Goal: Transaction & Acquisition: Purchase product/service

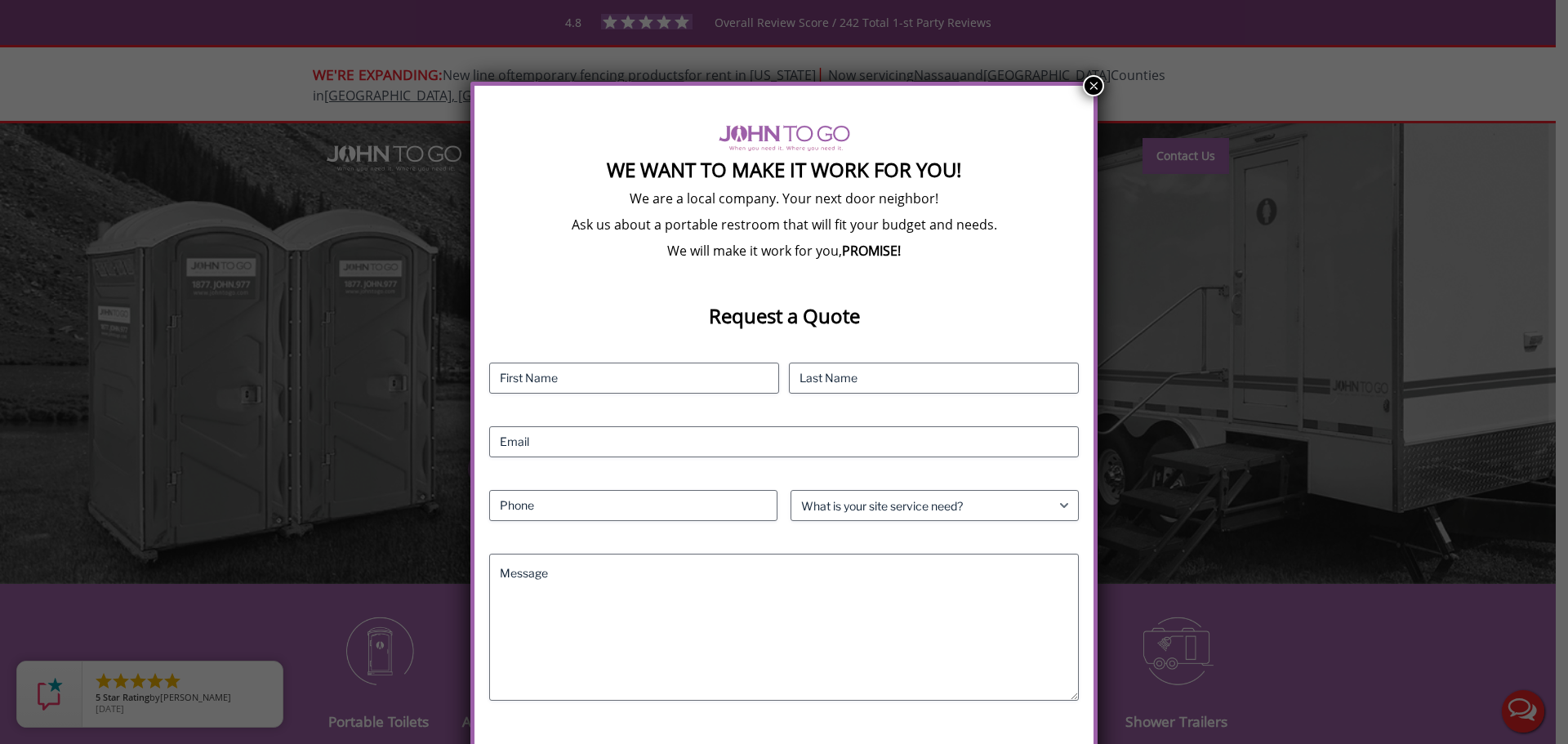
click at [1099, 83] on button "×" at bounding box center [1093, 86] width 21 height 21
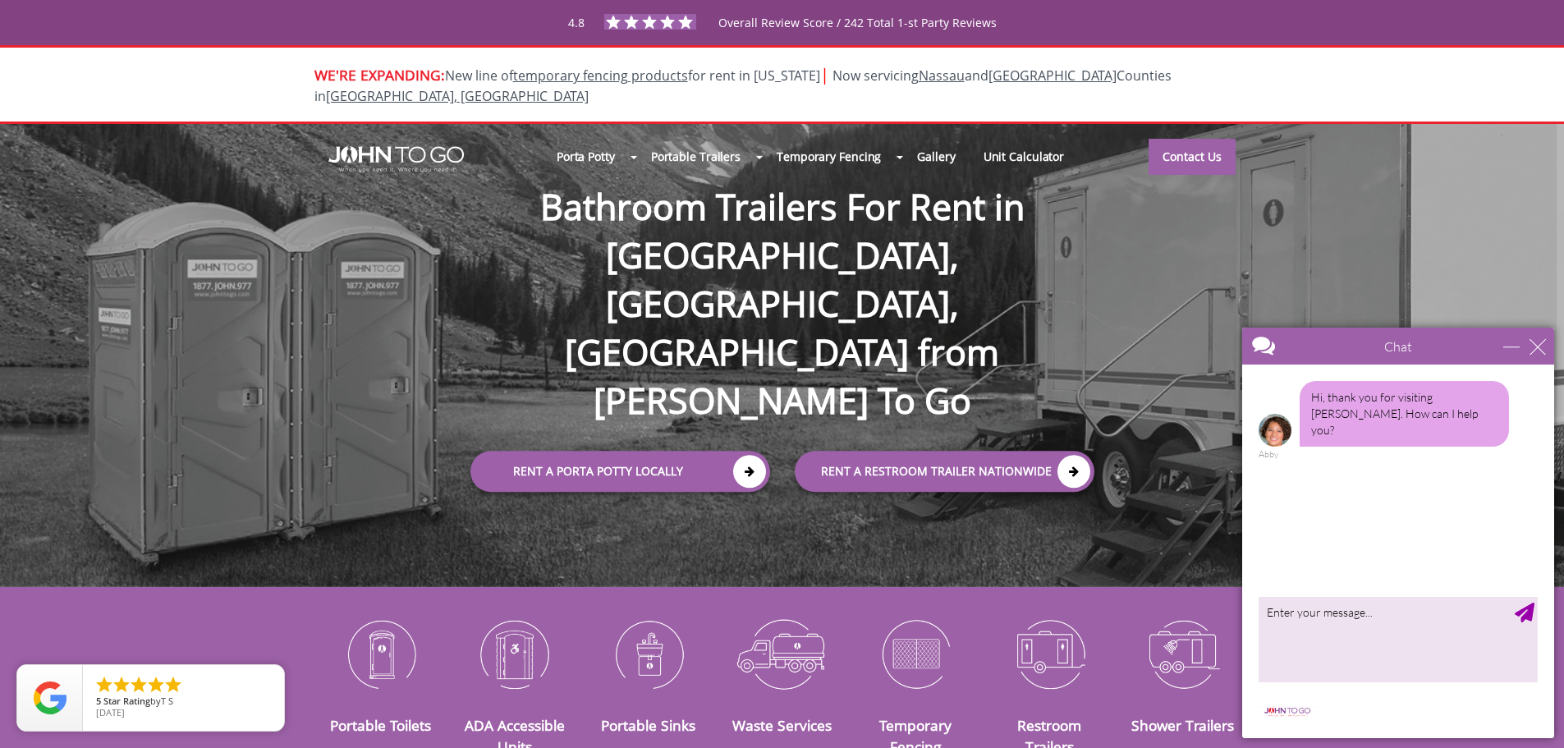
click at [1327, 595] on div at bounding box center [1398, 552] width 312 height 374
click at [1331, 619] on textarea "type your message" at bounding box center [1398, 639] width 279 height 86
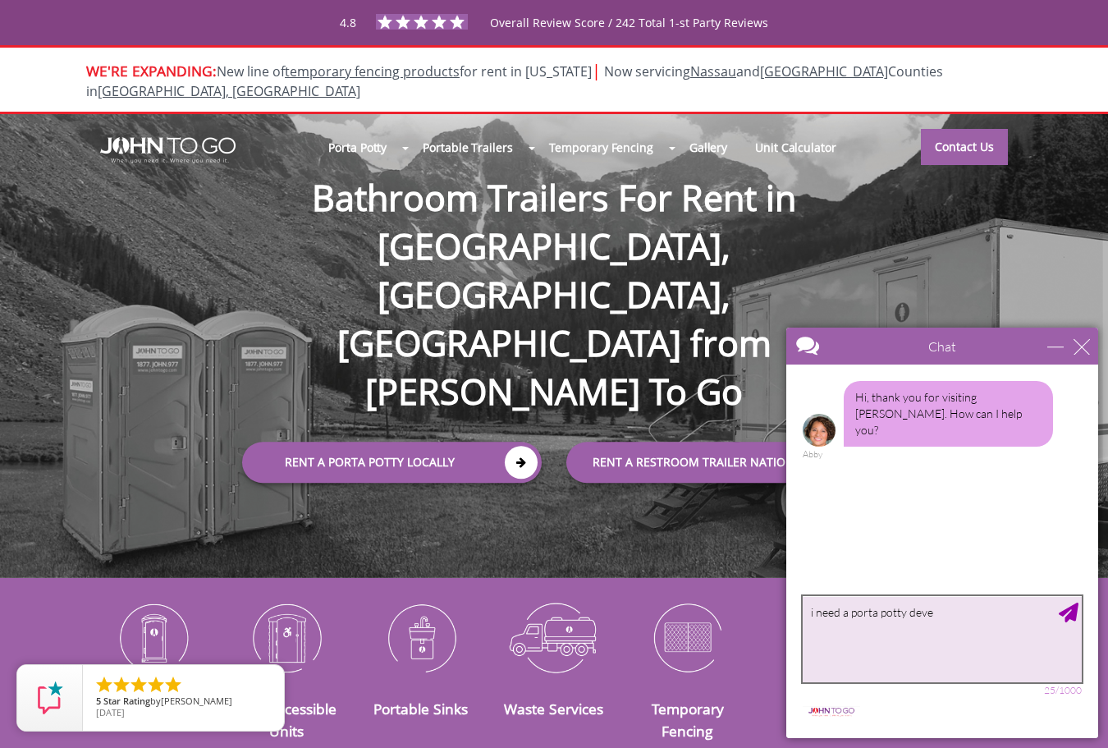
click at [996, 612] on textarea "i need a porta potty deve" at bounding box center [942, 639] width 279 height 86
click at [988, 614] on textarea "i need a porta potty delivered tomorow in [GEOGRAPHIC_DATA] [GEOGRAPHIC_DATA]" at bounding box center [942, 639] width 279 height 86
drag, startPoint x: 994, startPoint y: 619, endPoint x: 984, endPoint y: 625, distance: 11.4
click at [984, 629] on textarea "i need a porta potty delivered tomorow in [GEOGRAPHIC_DATA] [GEOGRAPHIC_DATA]" at bounding box center [942, 639] width 279 height 86
click at [987, 614] on textarea "i need a porta potty delivered tomorow in [GEOGRAPHIC_DATA] [GEOGRAPHIC_DATA]" at bounding box center [942, 639] width 279 height 86
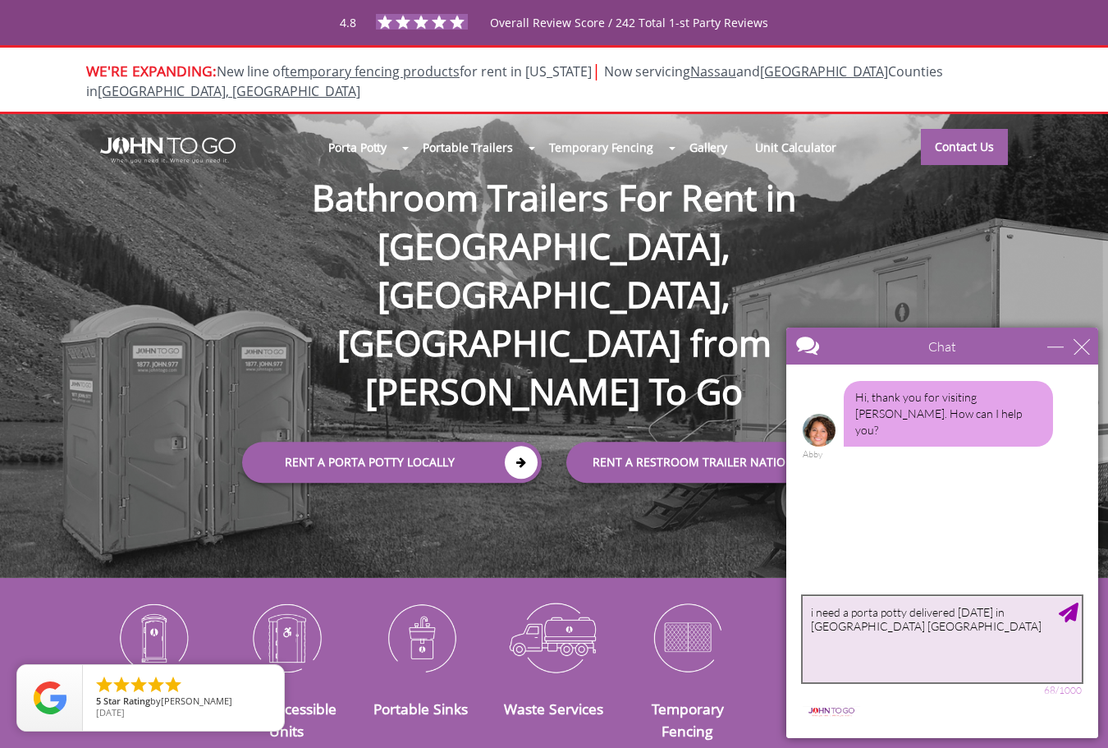
click at [963, 617] on textarea "i need a porta potty delivered [DATE] in [GEOGRAPHIC_DATA] [GEOGRAPHIC_DATA]" at bounding box center [942, 639] width 279 height 86
type textarea "i need a porta potty delivered [DATE] in [GEOGRAPHIC_DATA] [GEOGRAPHIC_DATA]"
click at [1067, 618] on div "Send Message" at bounding box center [1069, 613] width 20 height 20
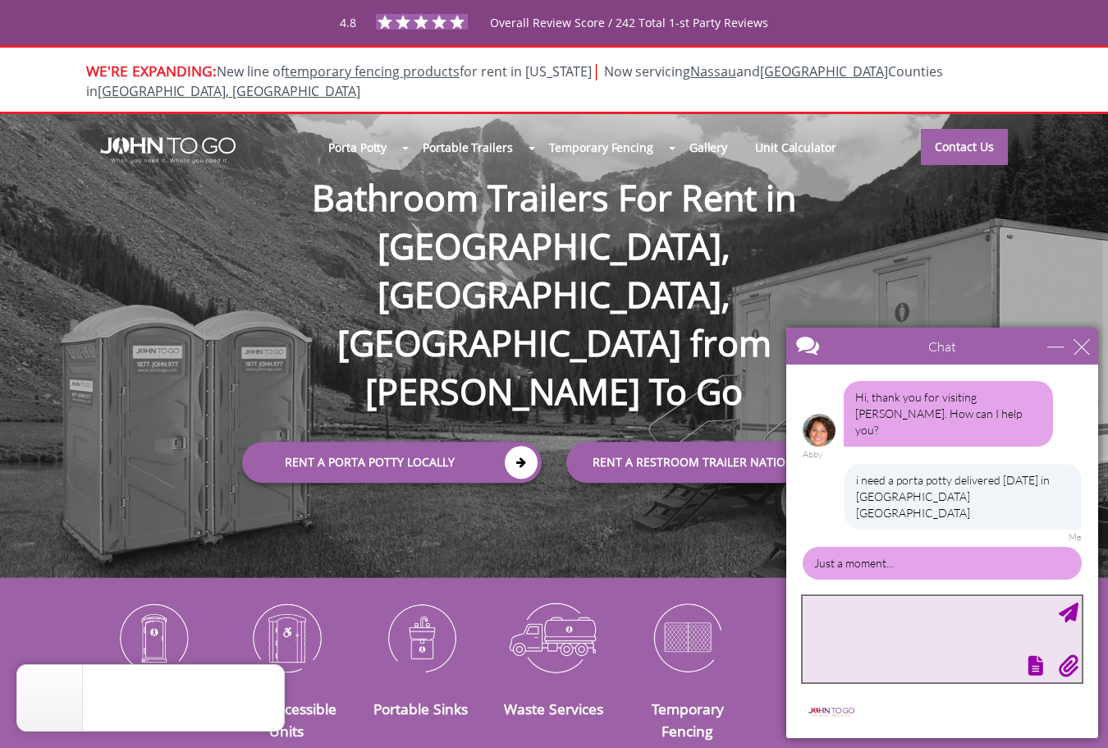
click at [941, 649] on textarea "type your message" at bounding box center [942, 639] width 279 height 86
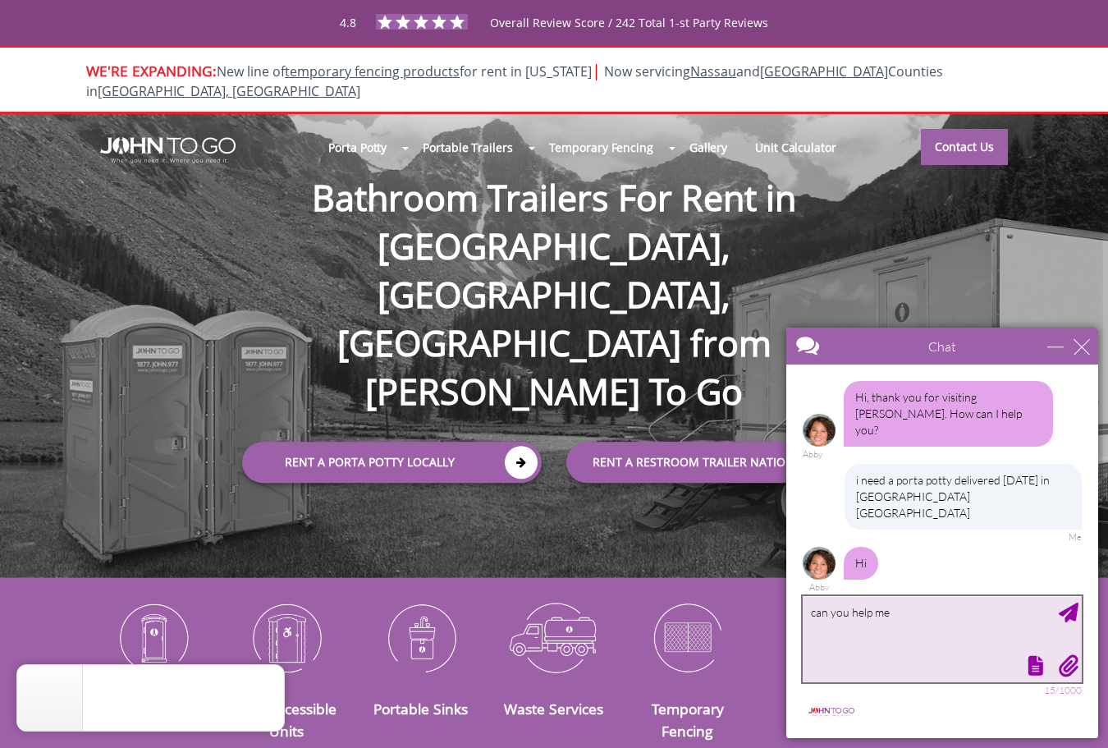
type textarea "can you help me?"
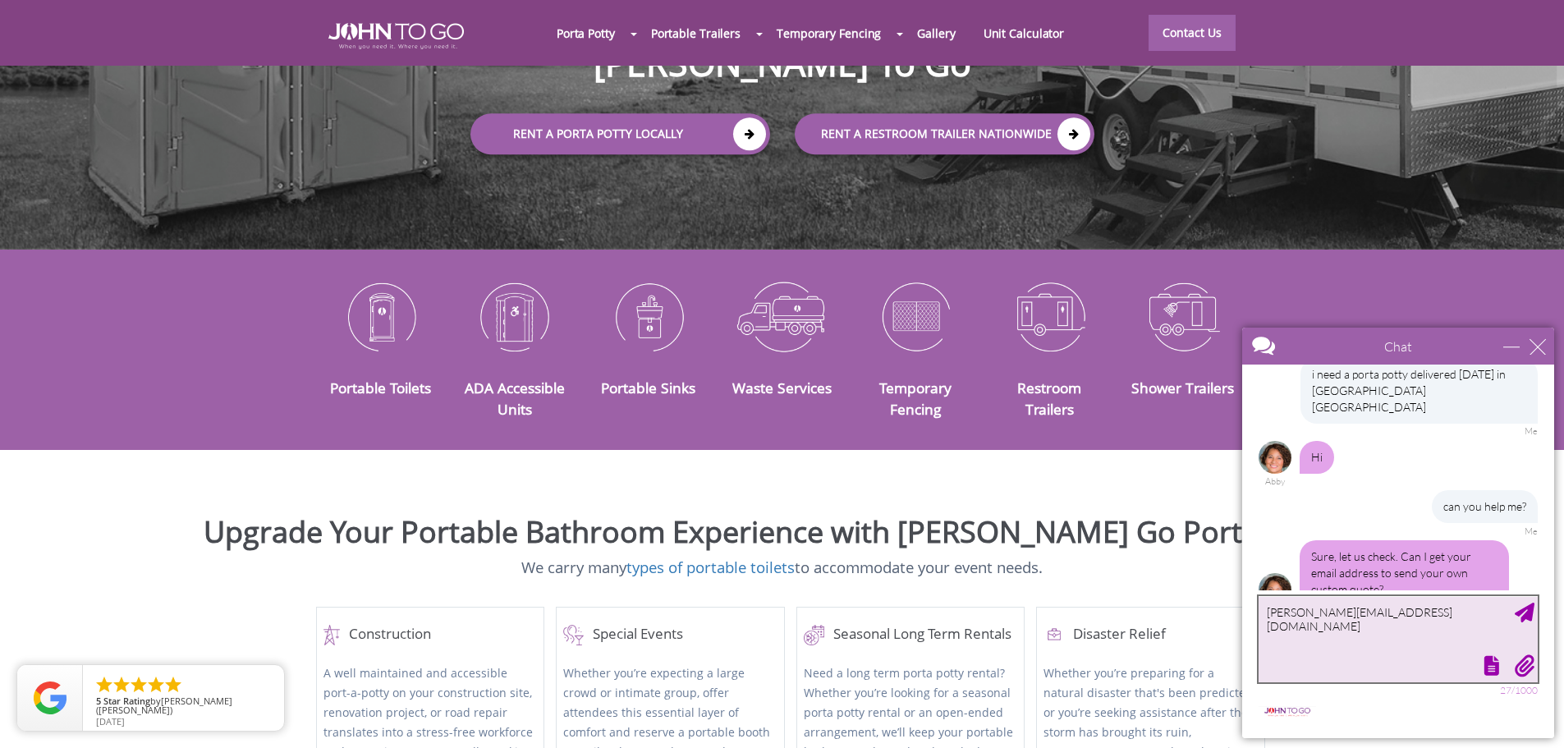
scroll to position [328, 0]
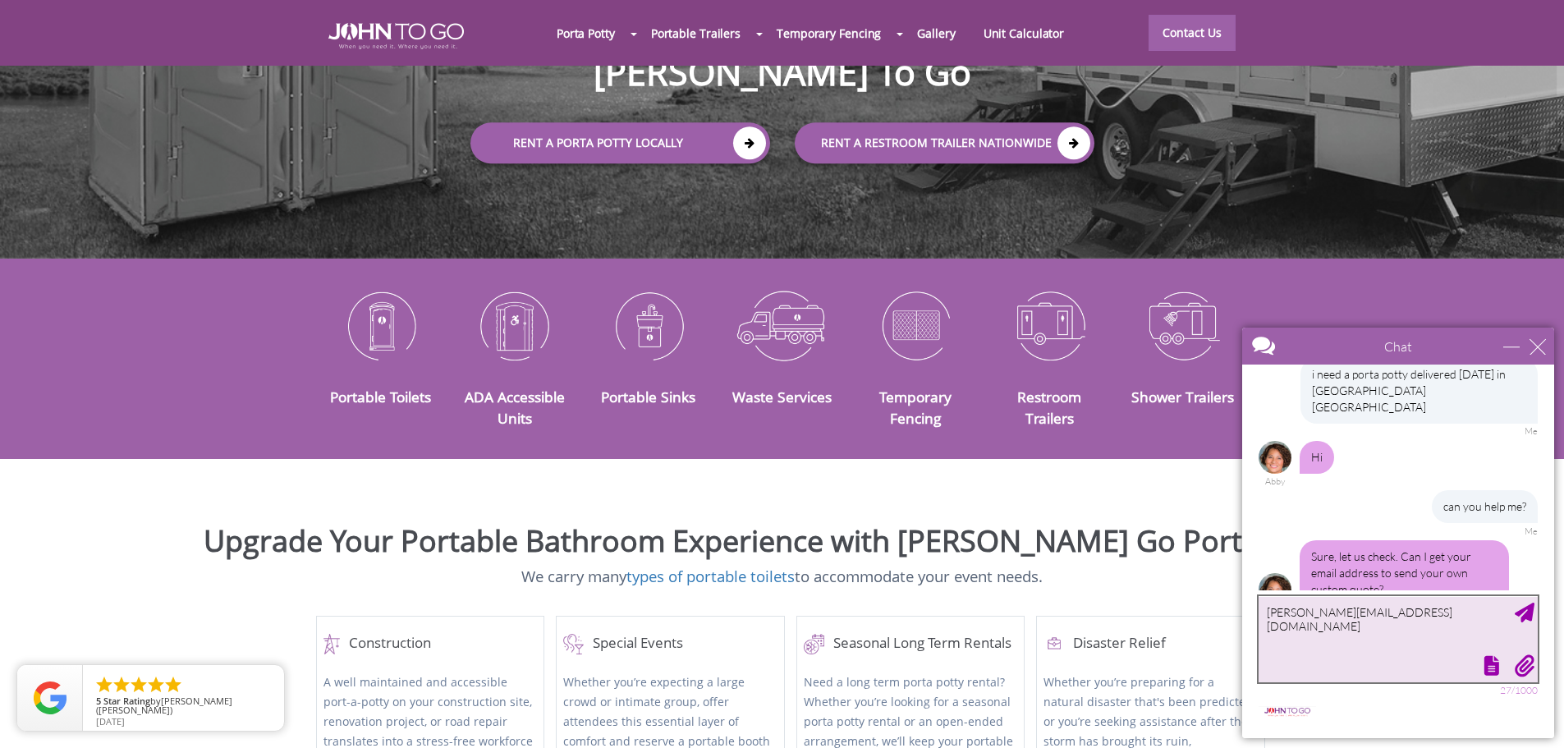
type textarea "[PERSON_NAME][EMAIL_ADDRESS][DOMAIN_NAME]"
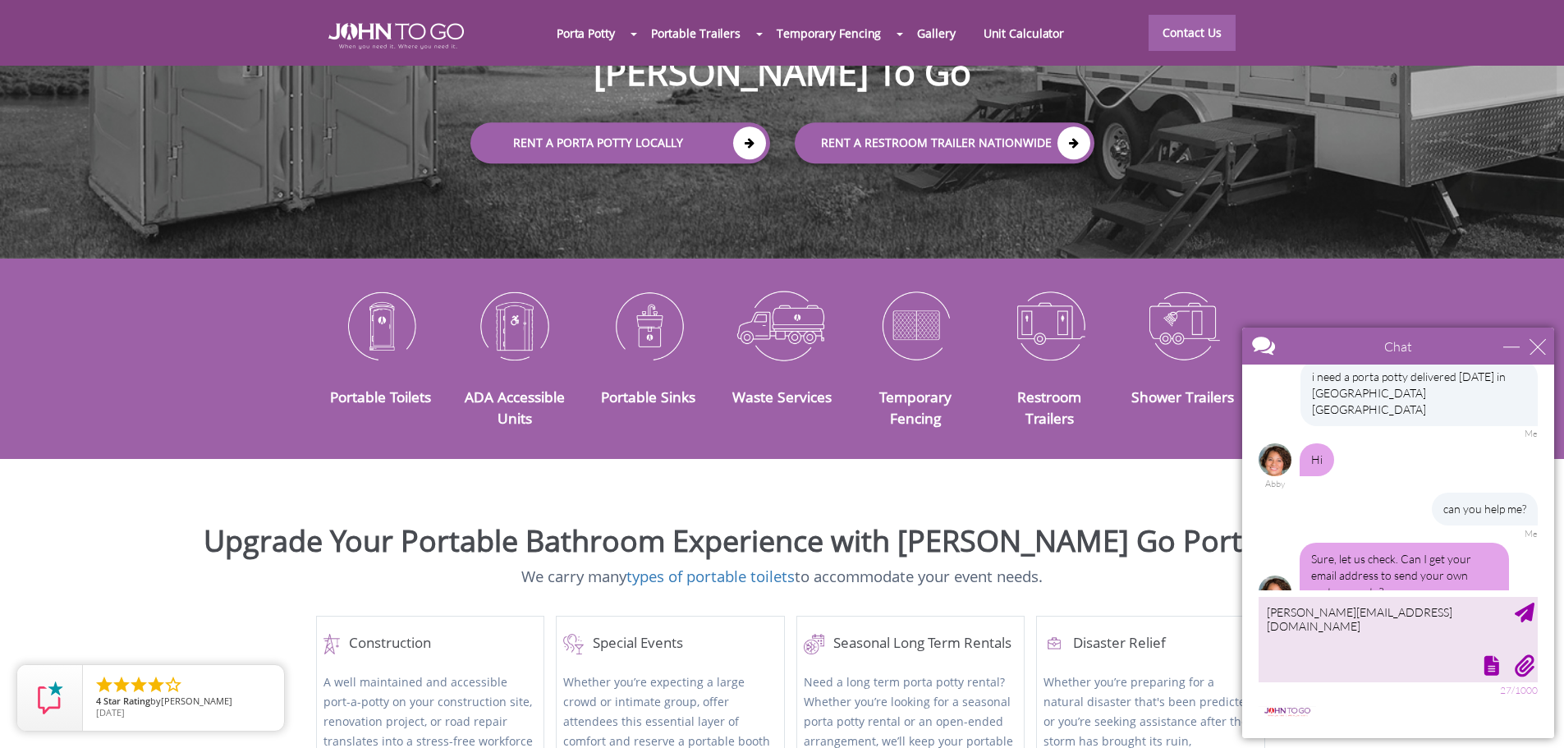
scroll to position [106, 0]
click at [1531, 612] on div "Send Message" at bounding box center [1525, 613] width 20 height 20
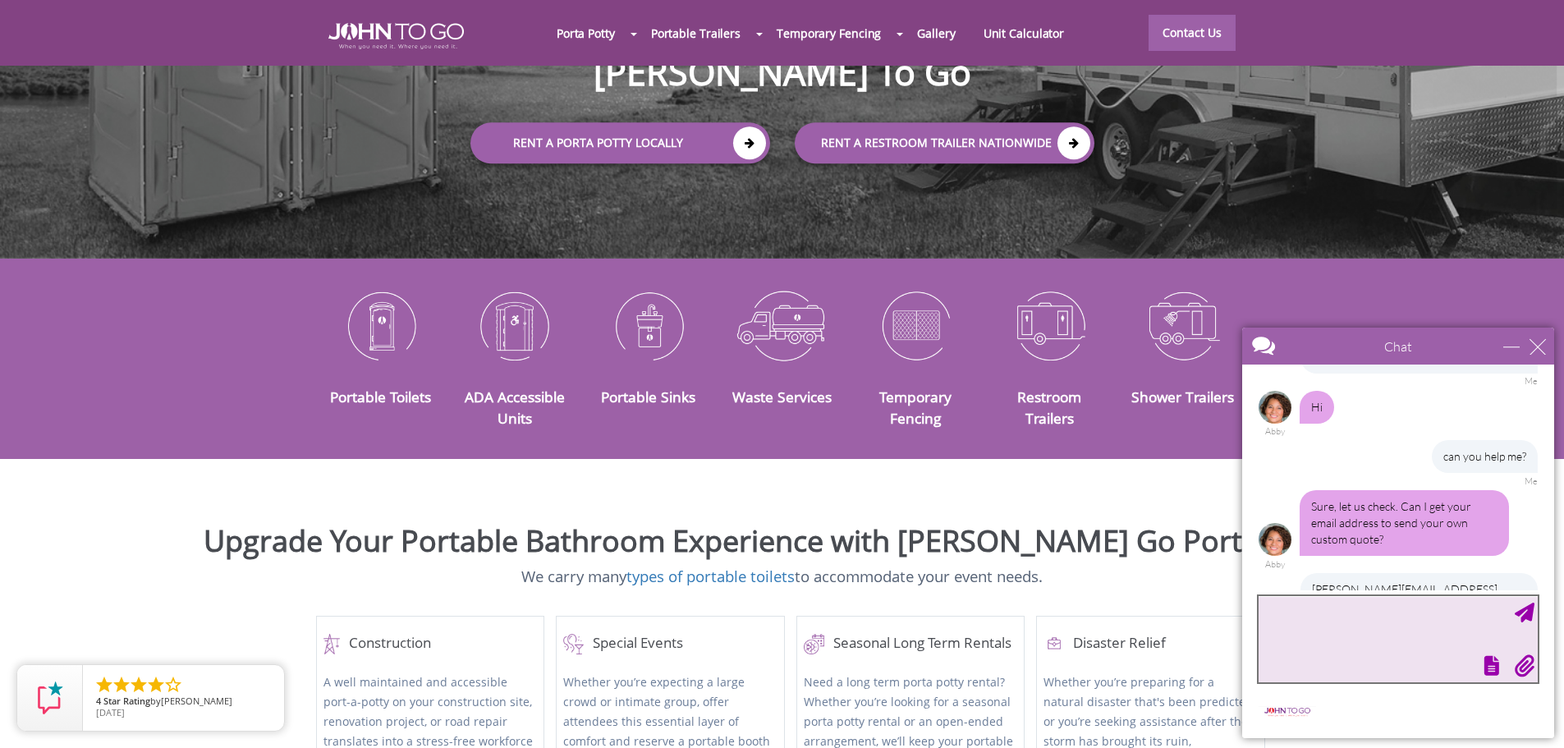
click at [1368, 631] on textarea "type your message" at bounding box center [1398, 639] width 279 height 86
type textarea "1 porta potty"
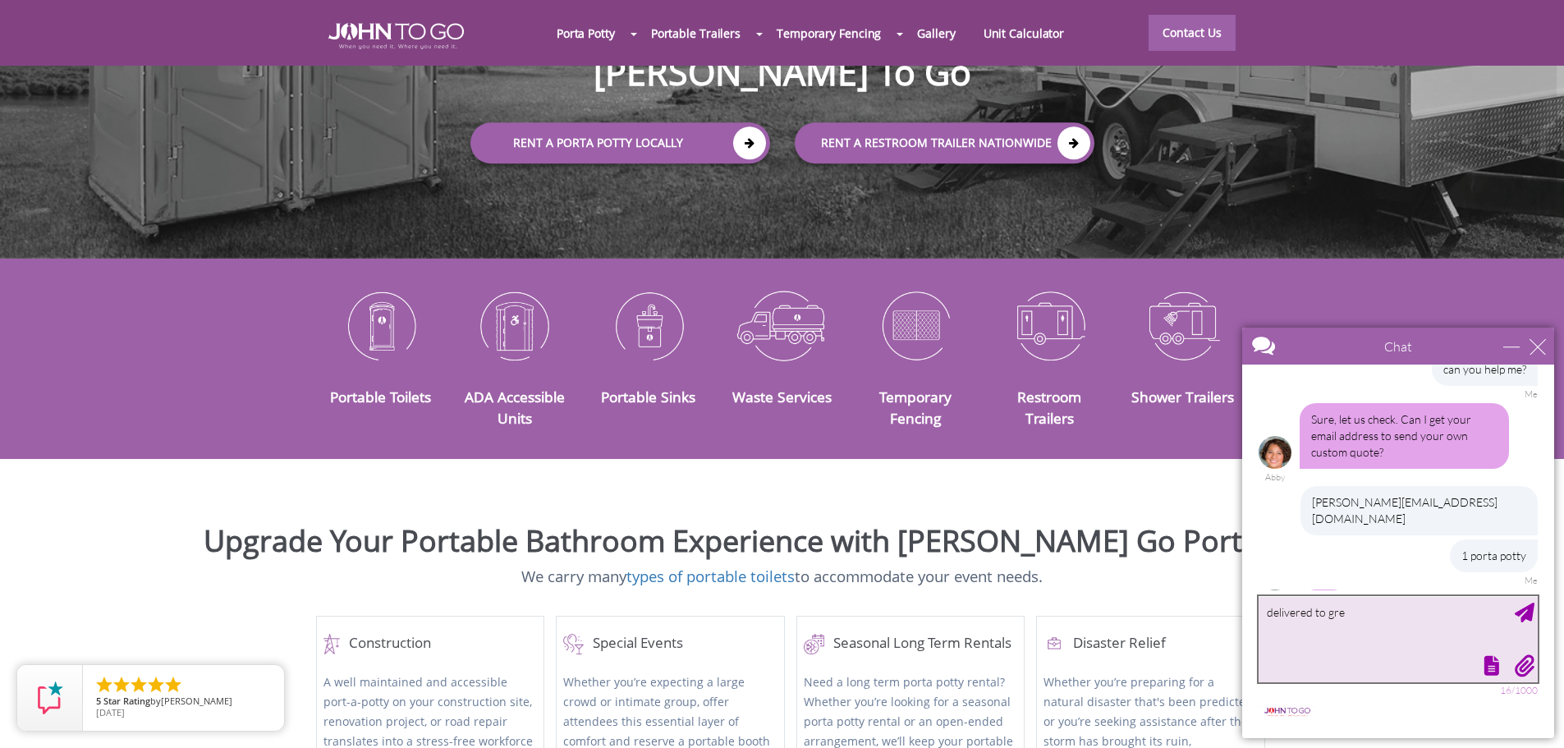
scroll to position [292, 0]
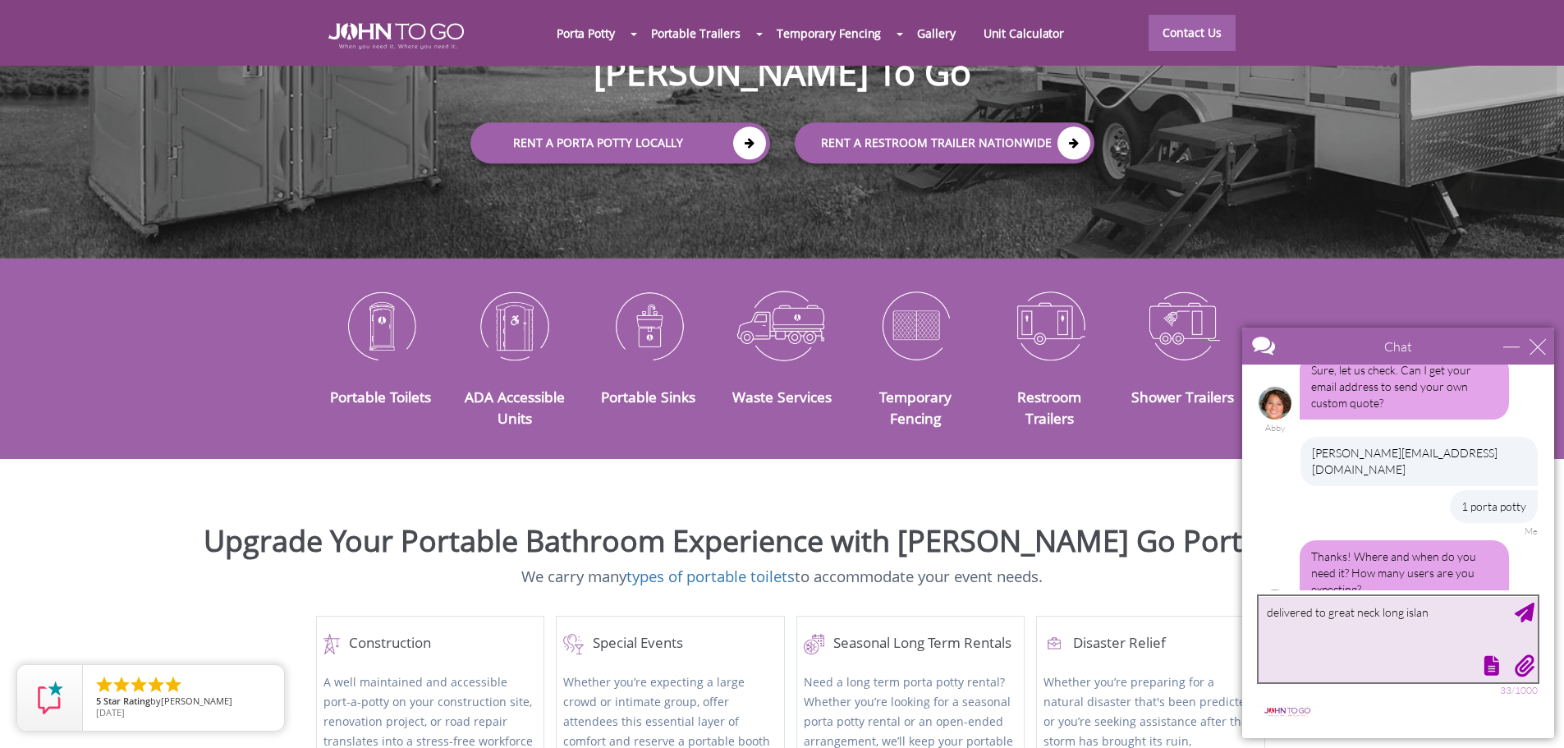
type textarea "delivered to [GEOGRAPHIC_DATA]"
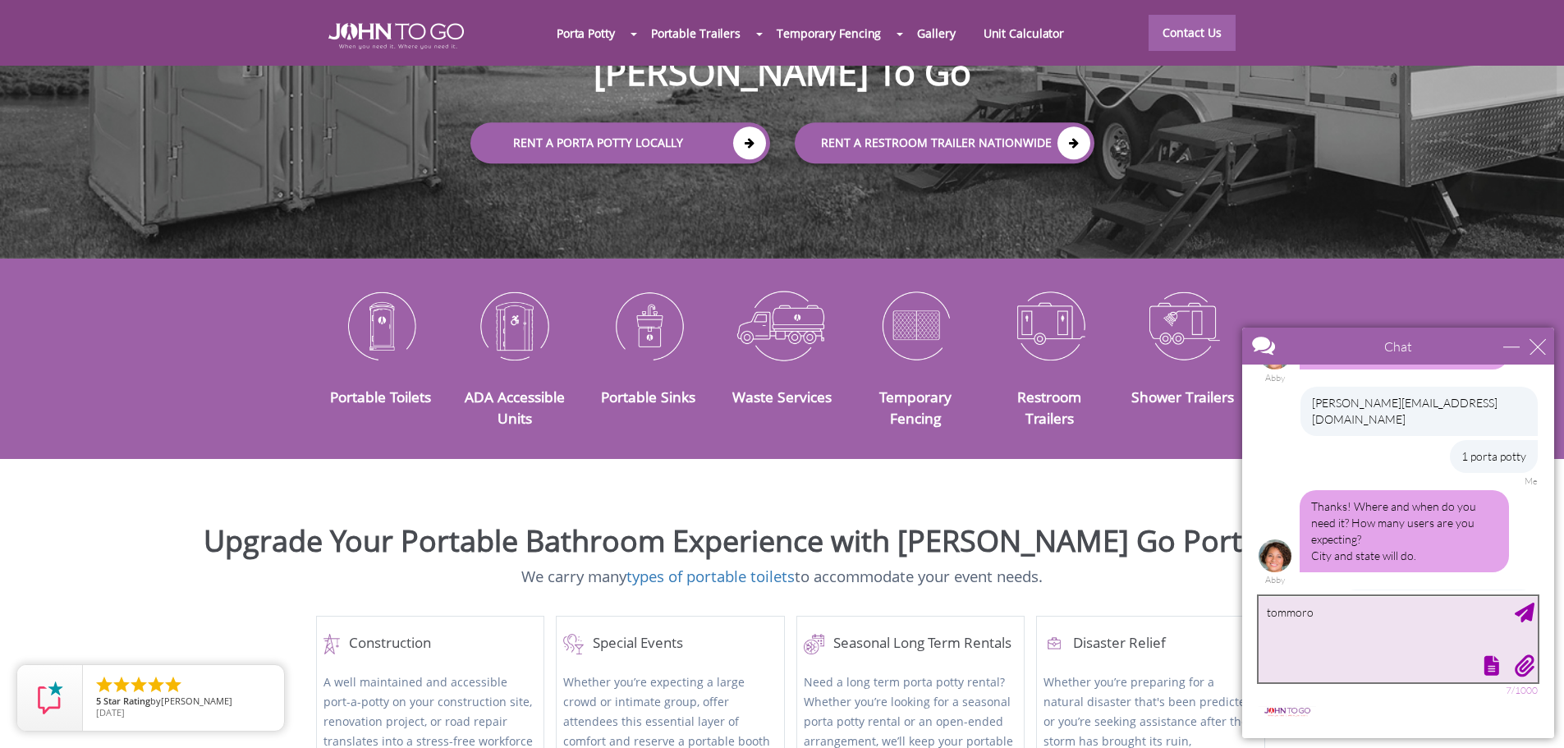
type textarea "tommorow"
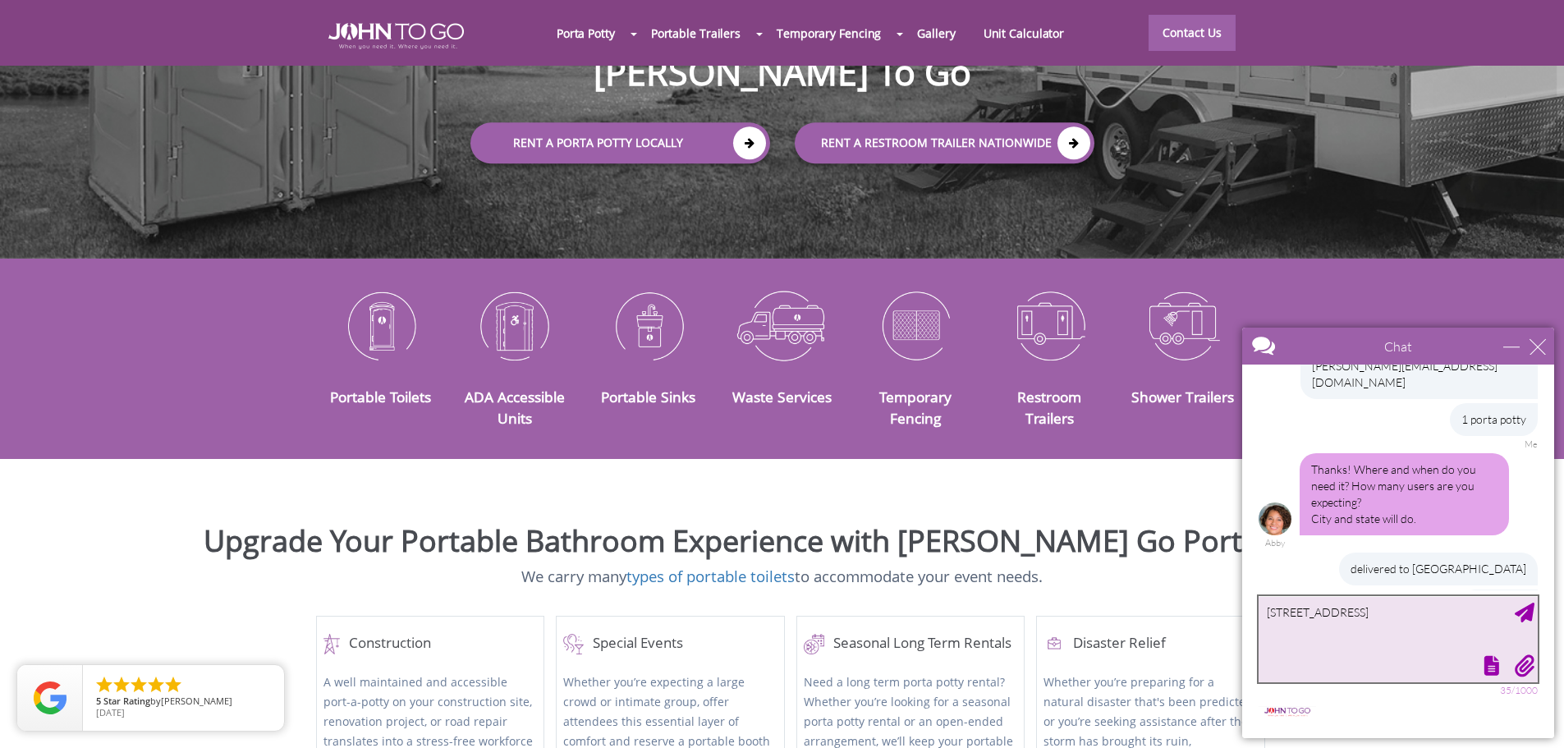
drag, startPoint x: 1364, startPoint y: 613, endPoint x: 1222, endPoint y: 619, distance: 142.1
click at [1232, 619] on html "Chat Email [PERSON_NAME][EMAIL_ADDRESS][DOMAIN_NAME] Your Question * Email * [P…" at bounding box center [1398, 533] width 332 height 430
type textarea "great neck, [GEOGRAPHIC_DATA]"
click at [1529, 616] on div "Send Message" at bounding box center [1525, 613] width 20 height 20
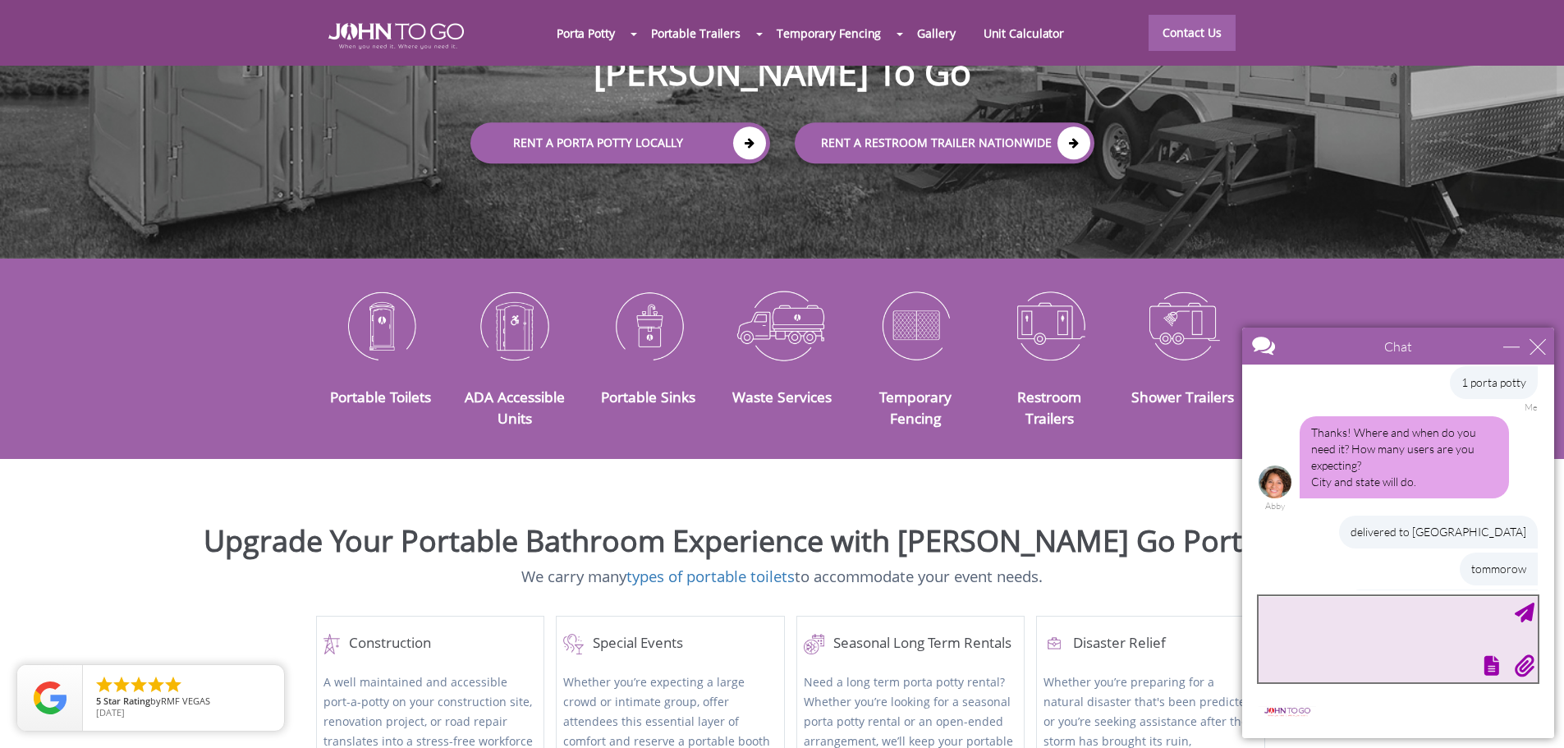
click at [1364, 625] on textarea "type your message" at bounding box center [1398, 639] width 279 height 86
type textarea "average of 10 users"
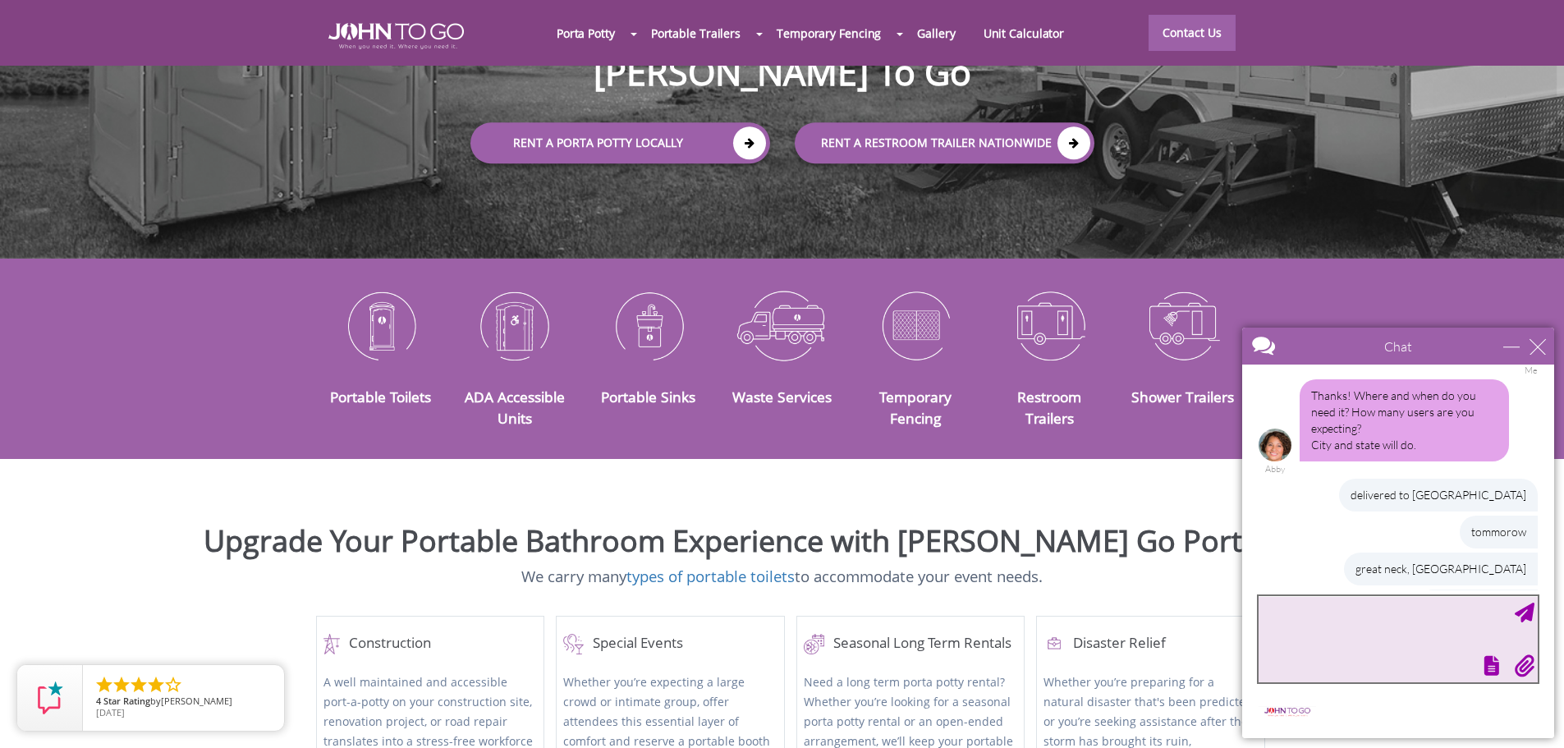
scroll to position [502, 0]
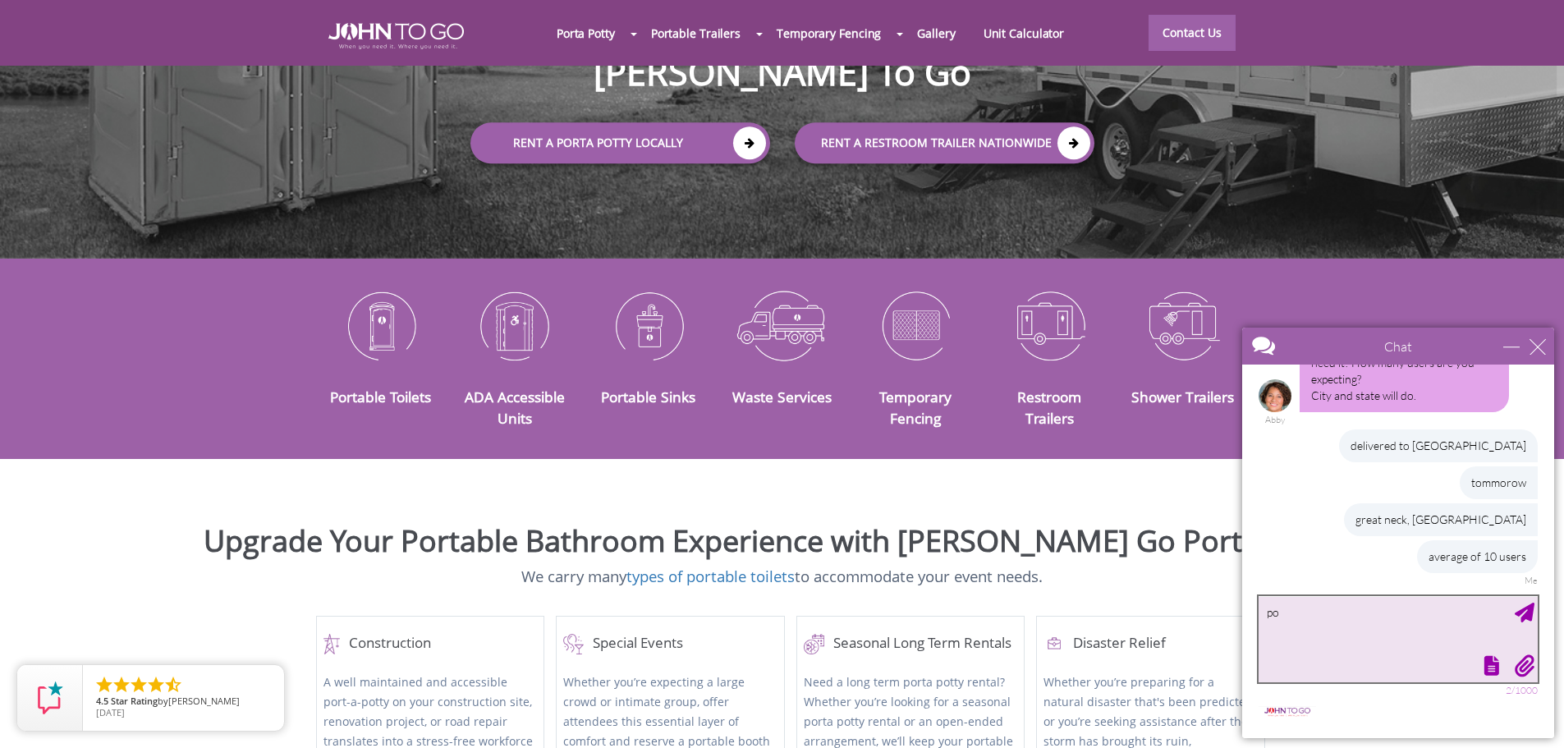
type textarea "p"
type textarea "12 months"
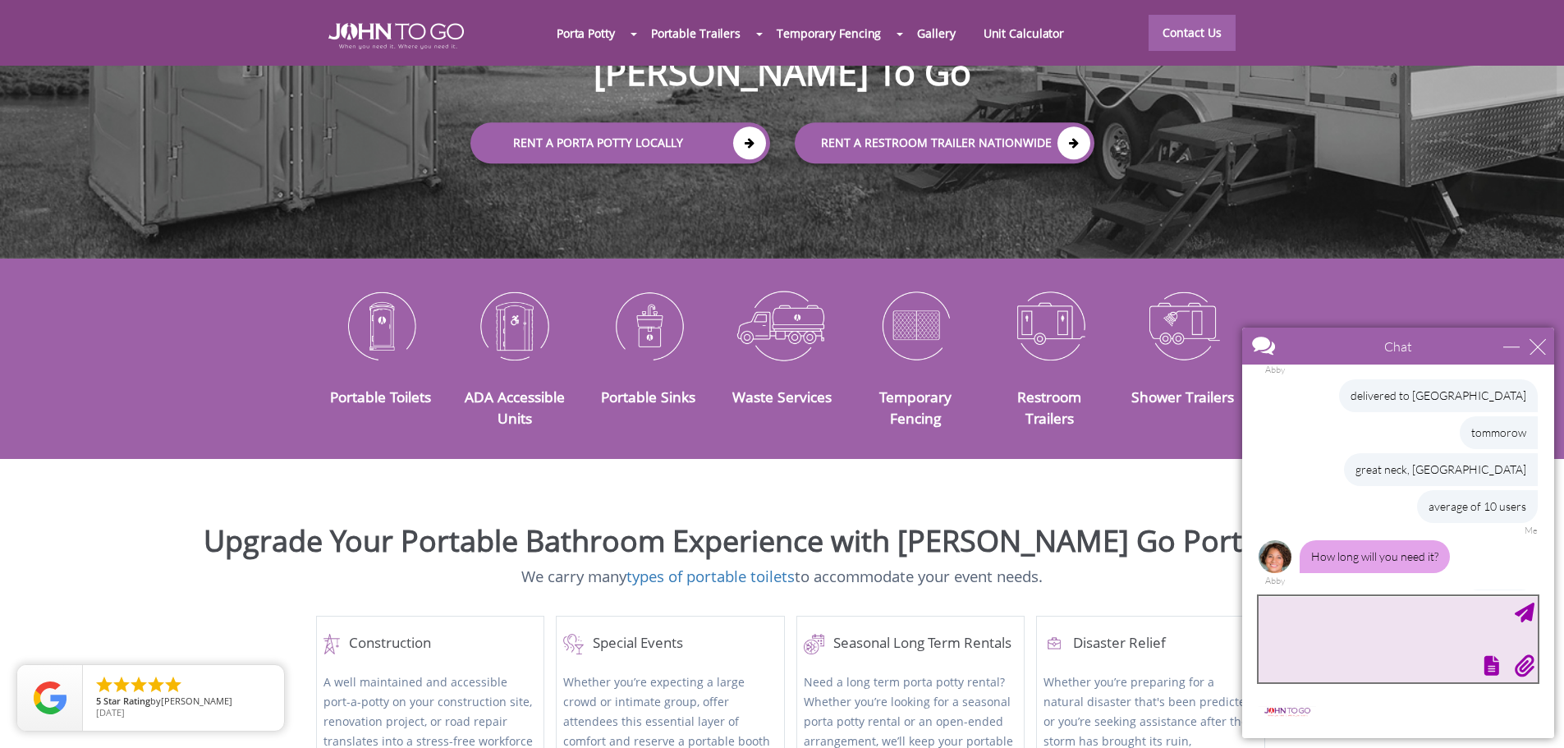
click at [1327, 629] on textarea "type your message" at bounding box center [1398, 639] width 279 height 86
type textarea "do you provide month to month service?"
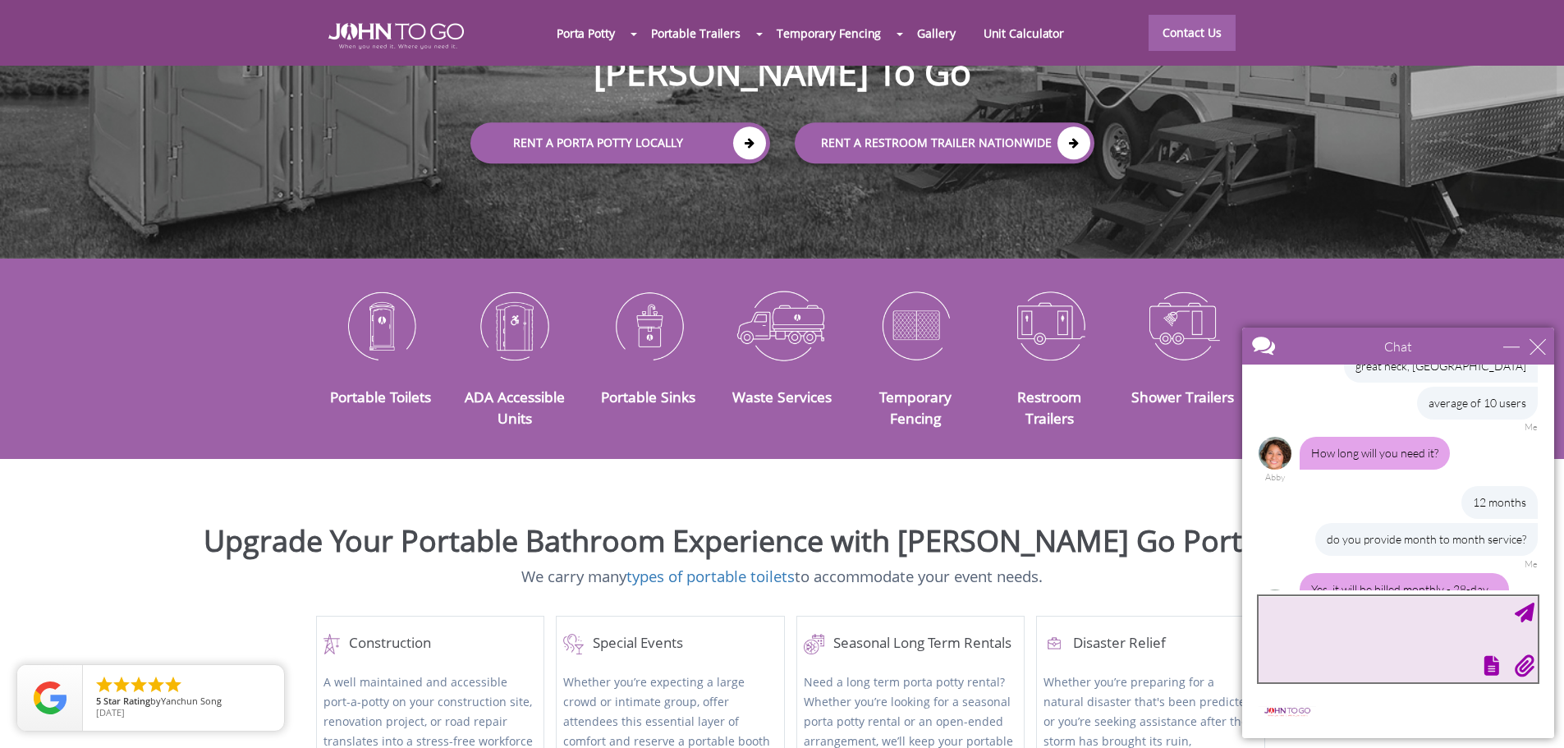
scroll to position [742, 0]
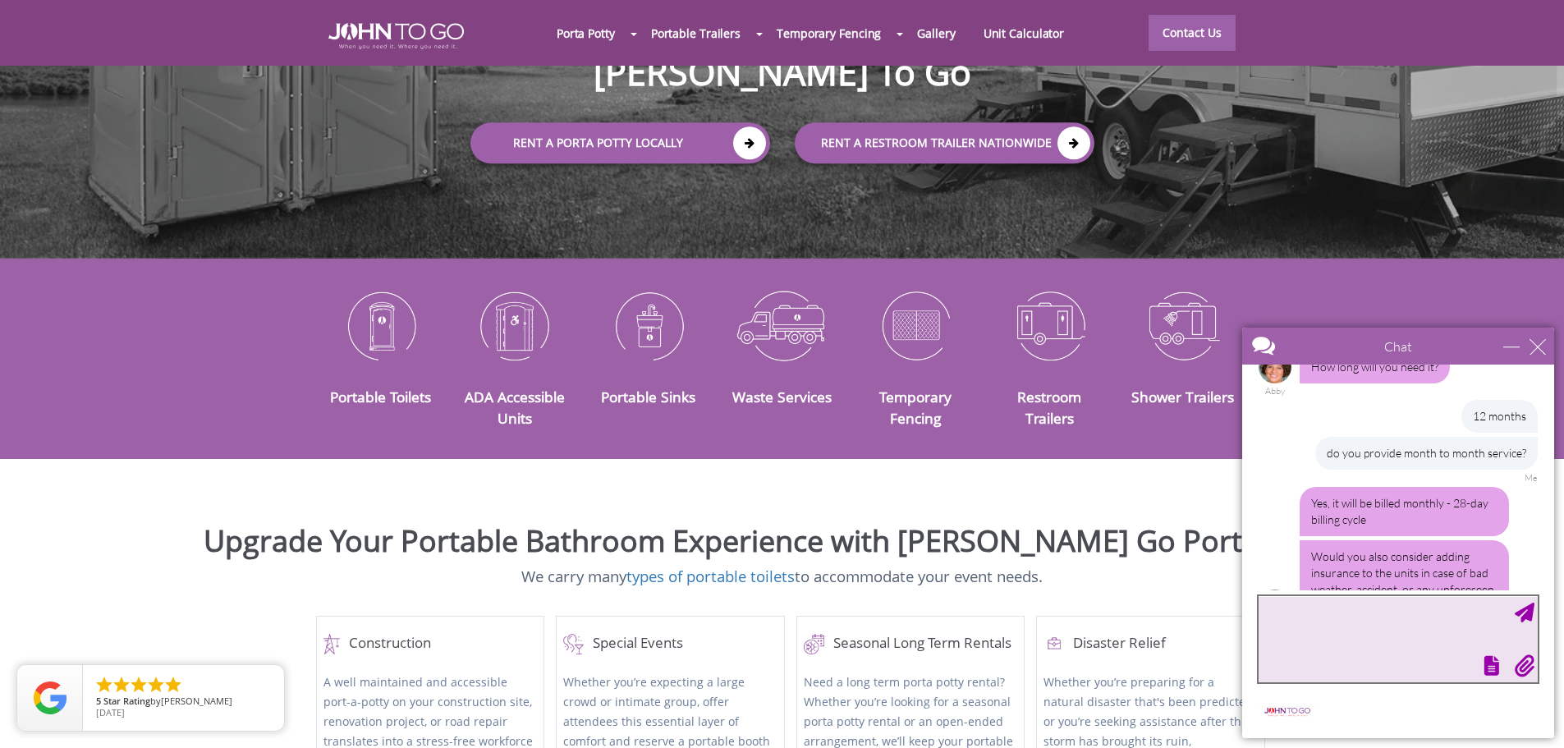
type textarea "h"
type textarea "what are the rates?"
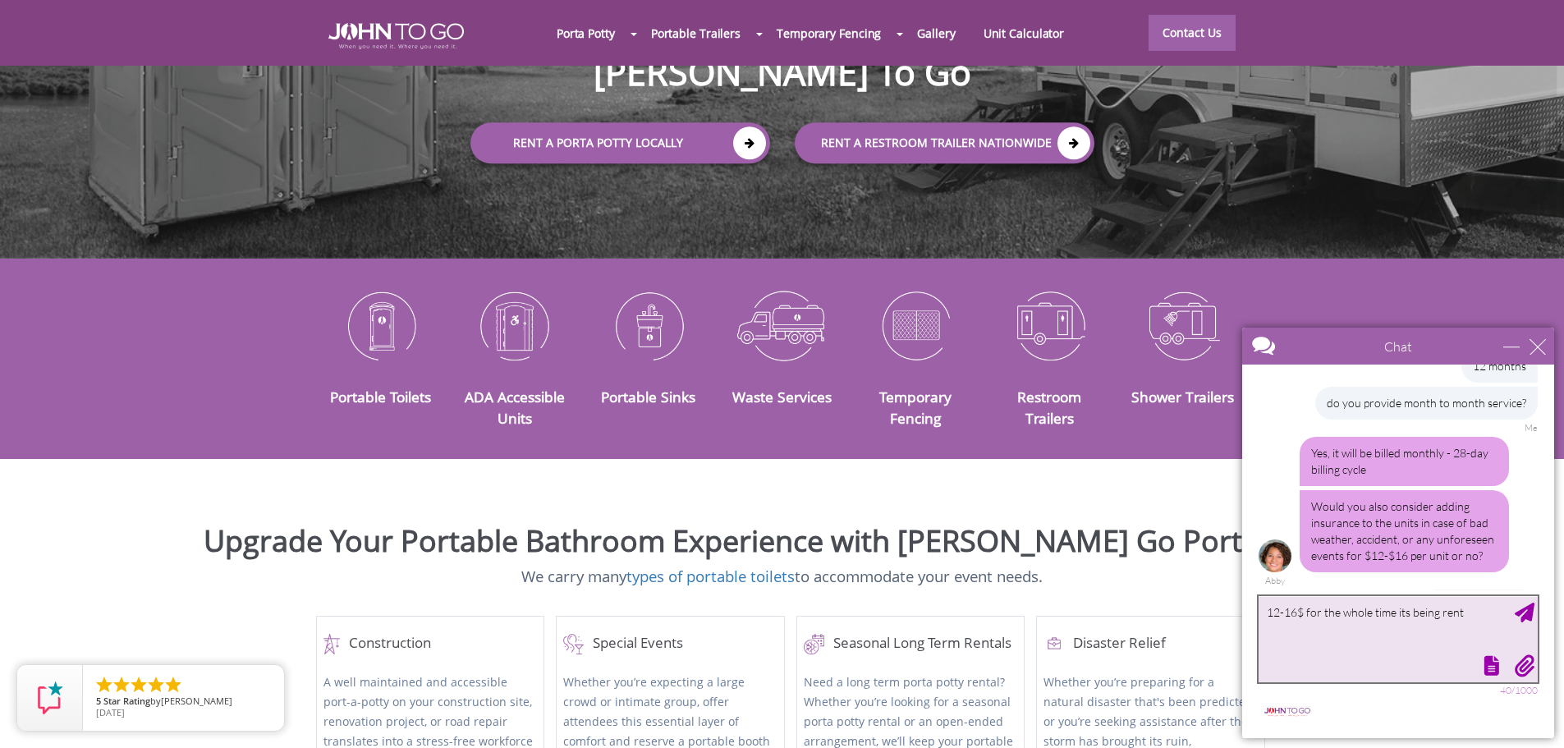
scroll to position [842, 0]
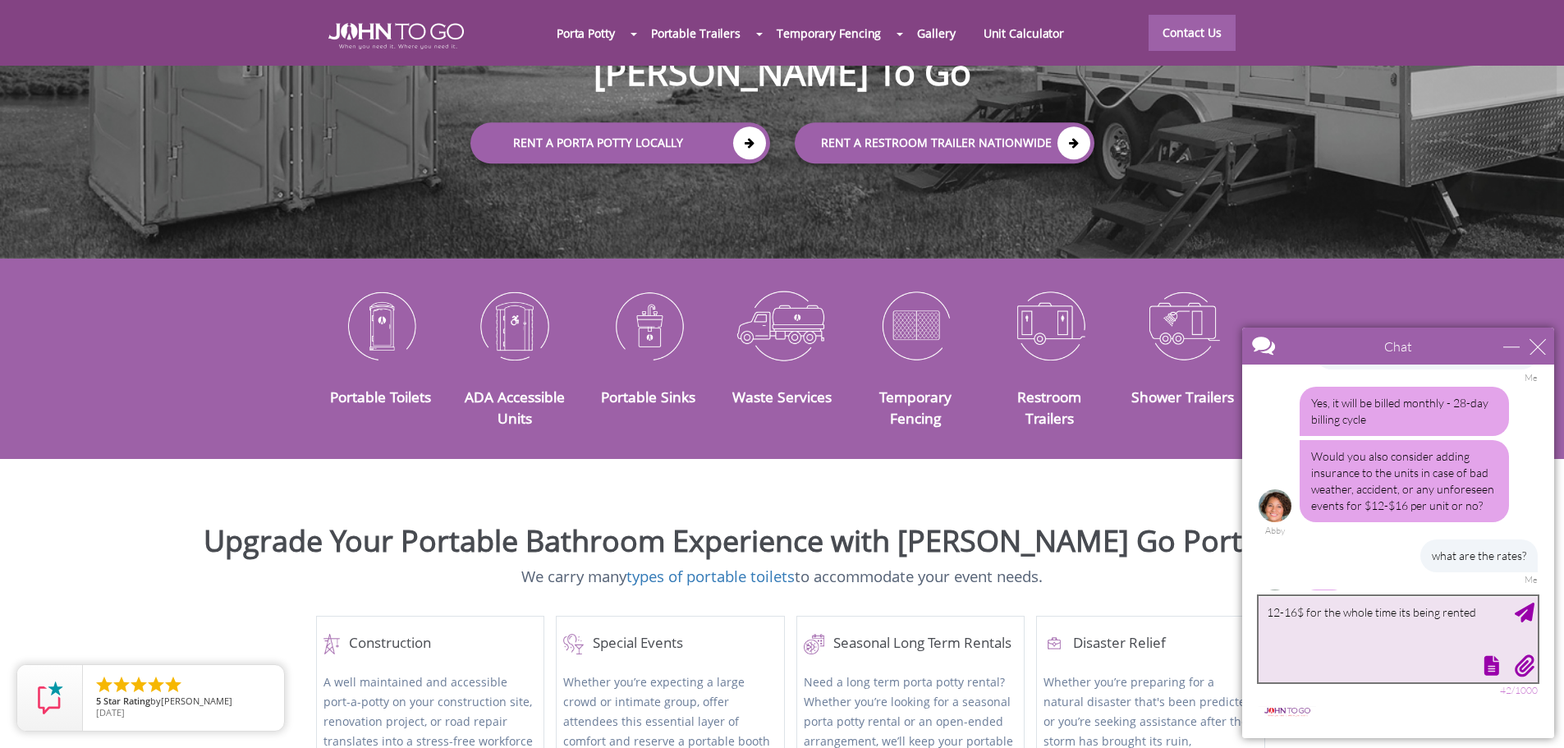
type textarea "12-16$ for the whole time its being rented?"
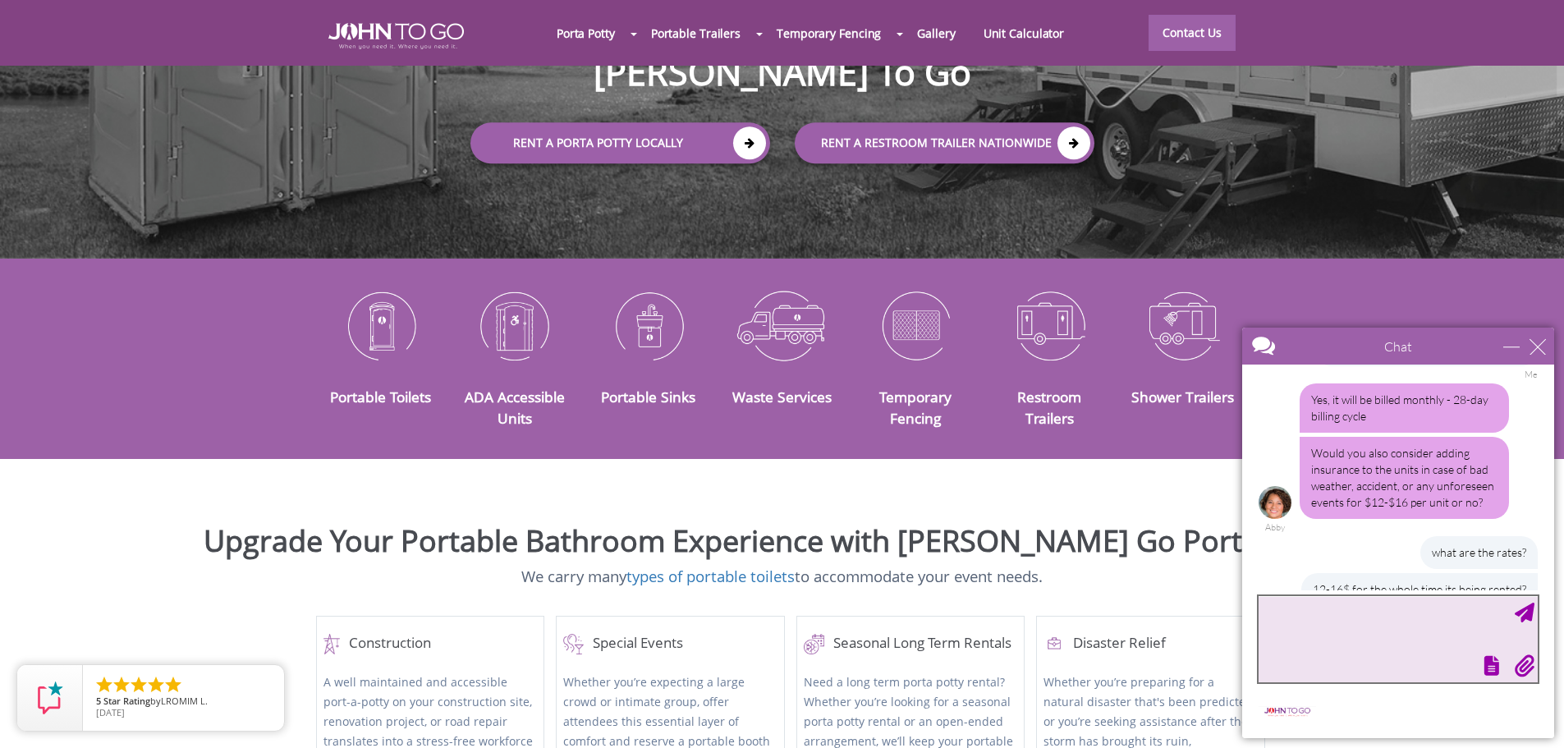
scroll to position [978, 0]
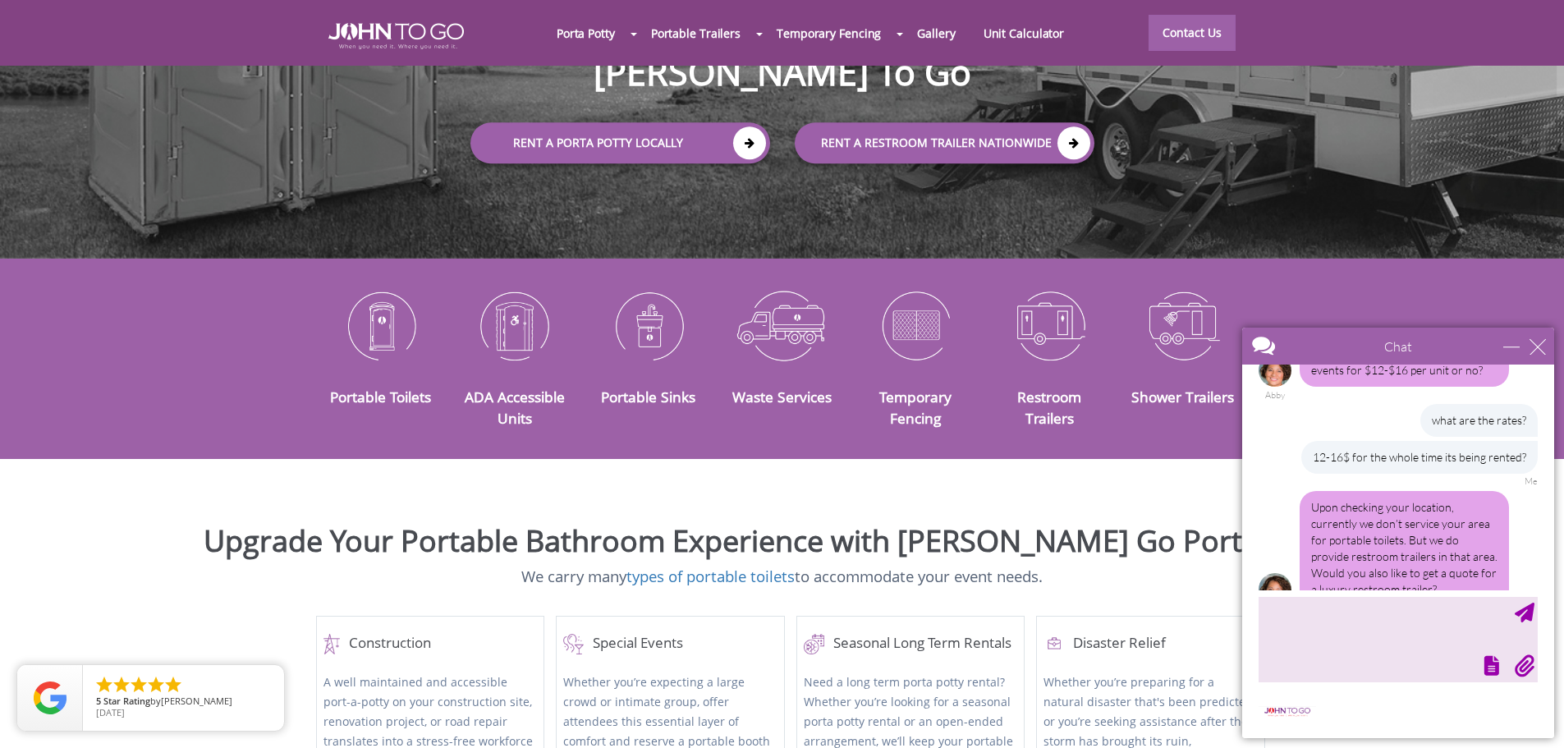
click at [1521, 404] on div "what are the rates?" at bounding box center [1478, 420] width 117 height 33
click at [1532, 342] on div "close" at bounding box center [1537, 346] width 16 height 16
type input "Continue Chat"
type input "End Chat"
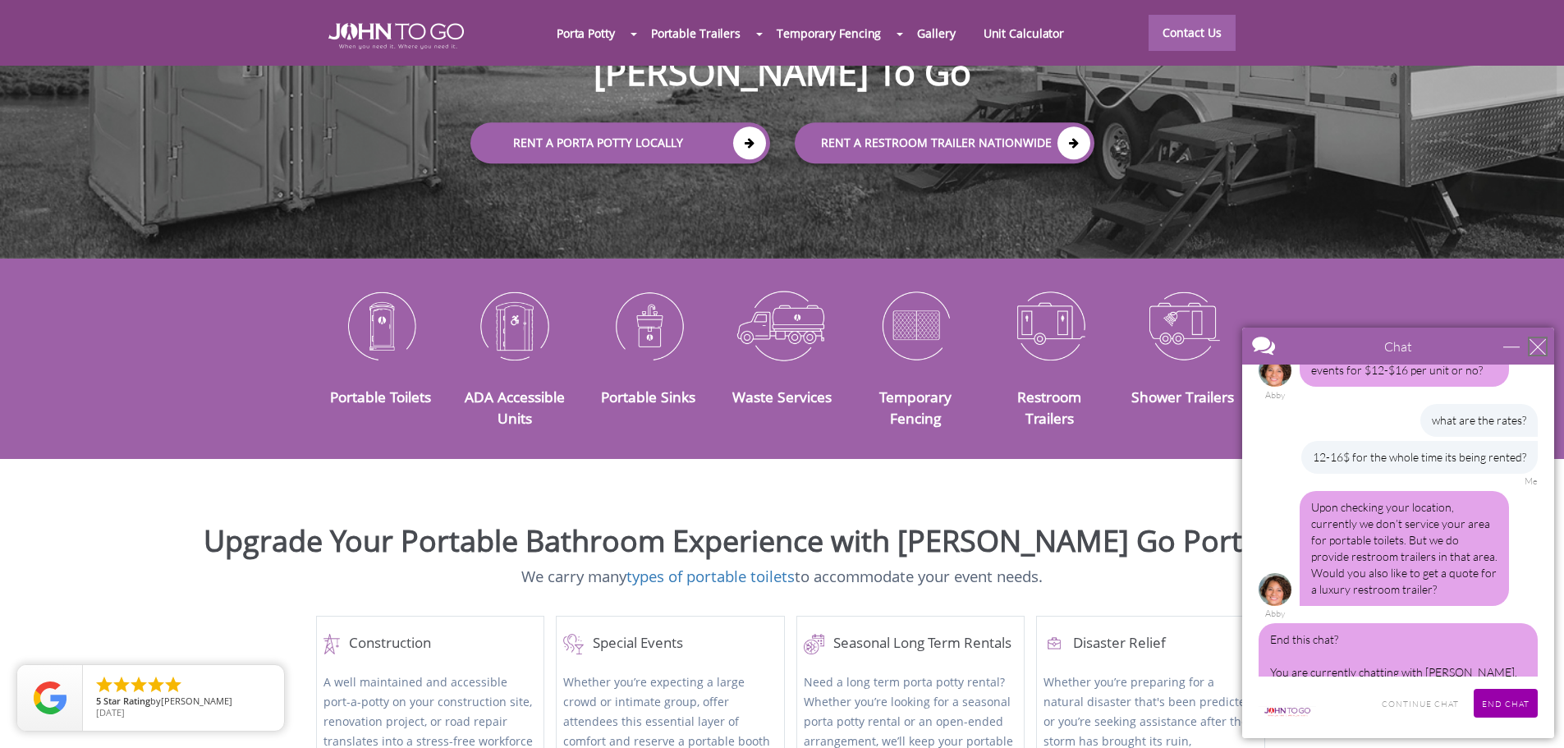
scroll to position [1002, 0]
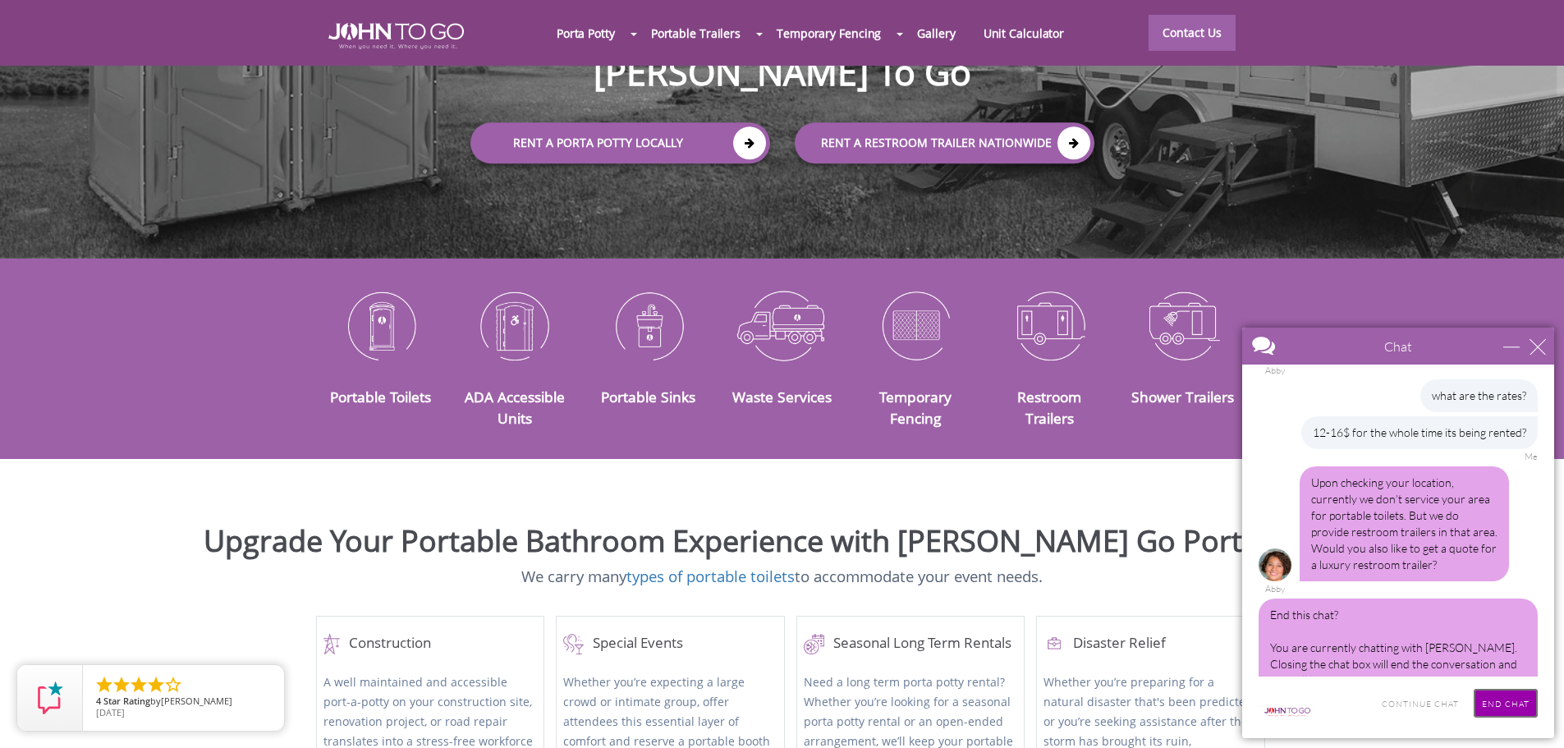
click at [1514, 700] on input "End Chat" at bounding box center [1506, 703] width 64 height 29
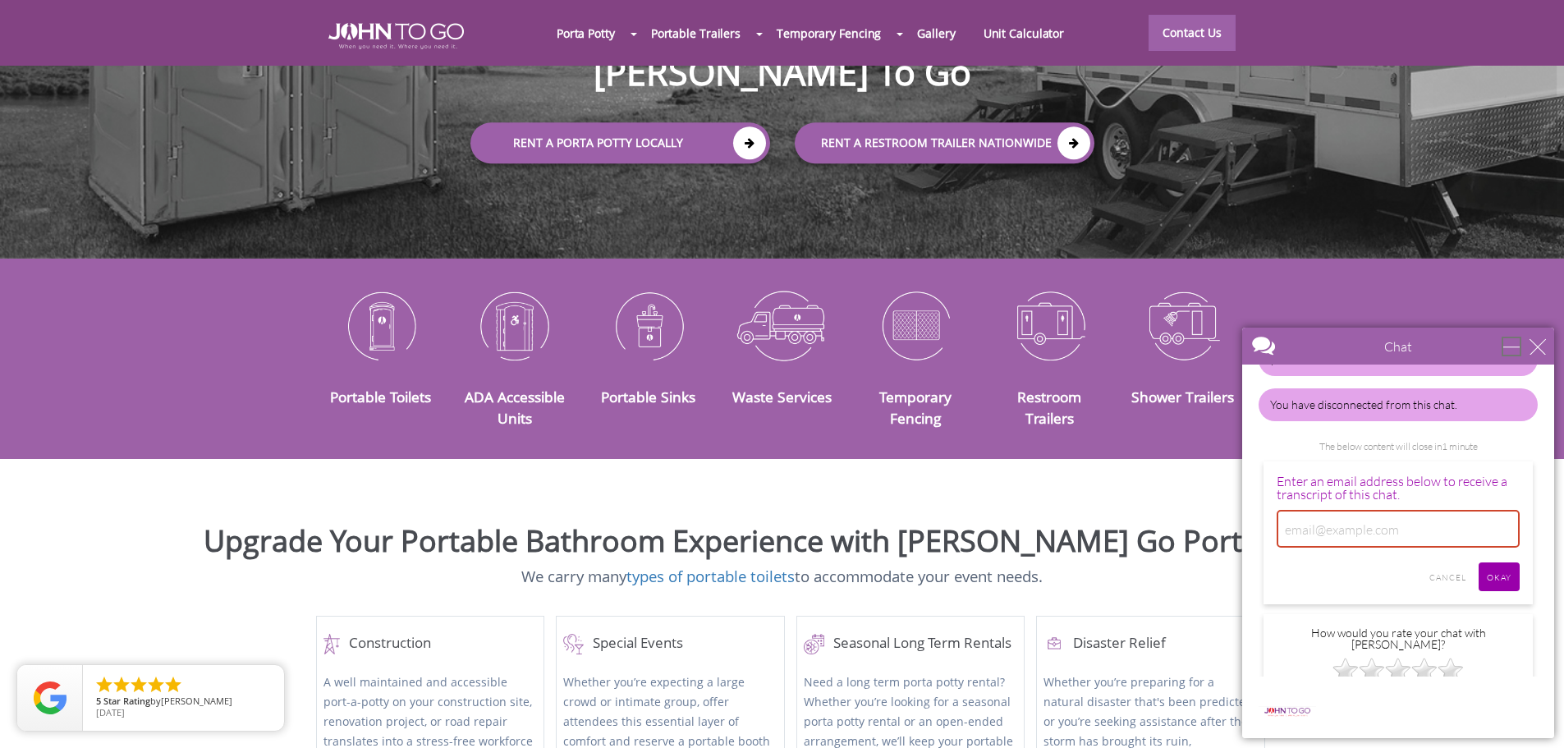
click at [1520, 352] on div "minimize" at bounding box center [1511, 346] width 16 height 16
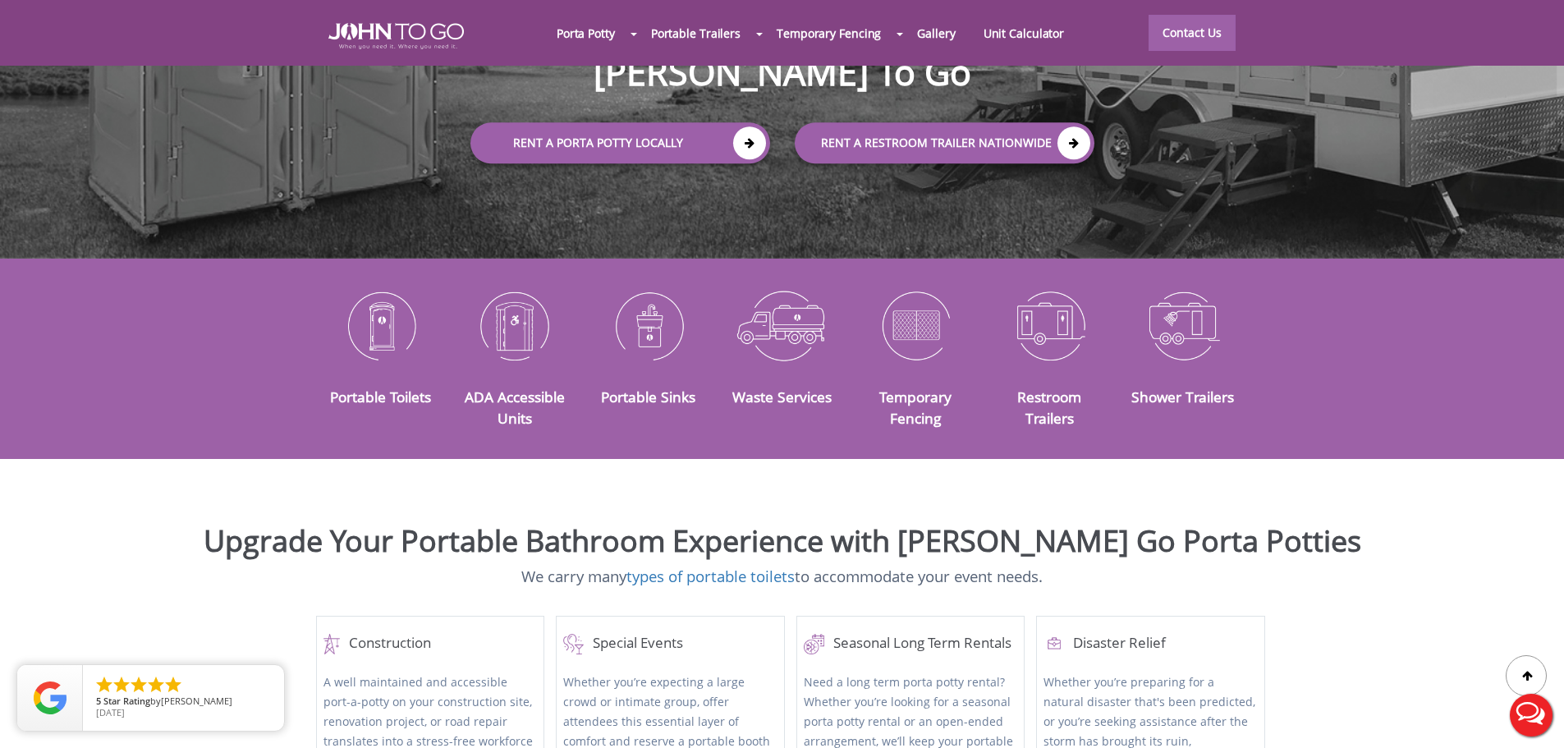
scroll to position [0, 0]
